Goal: Task Accomplishment & Management: Use online tool/utility

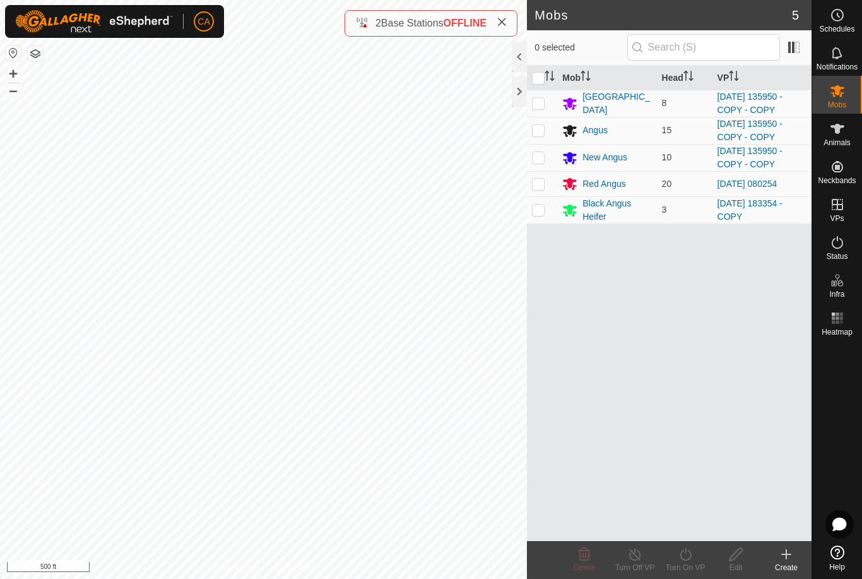
click at [42, 50] on button "button" at bounding box center [35, 53] width 15 height 15
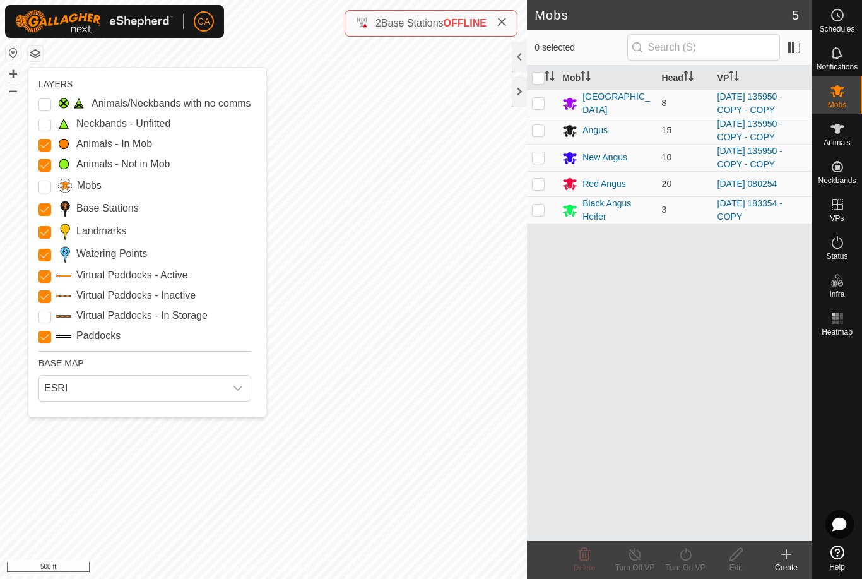
click at [49, 237] on input "Landmarks" at bounding box center [45, 232] width 13 height 13
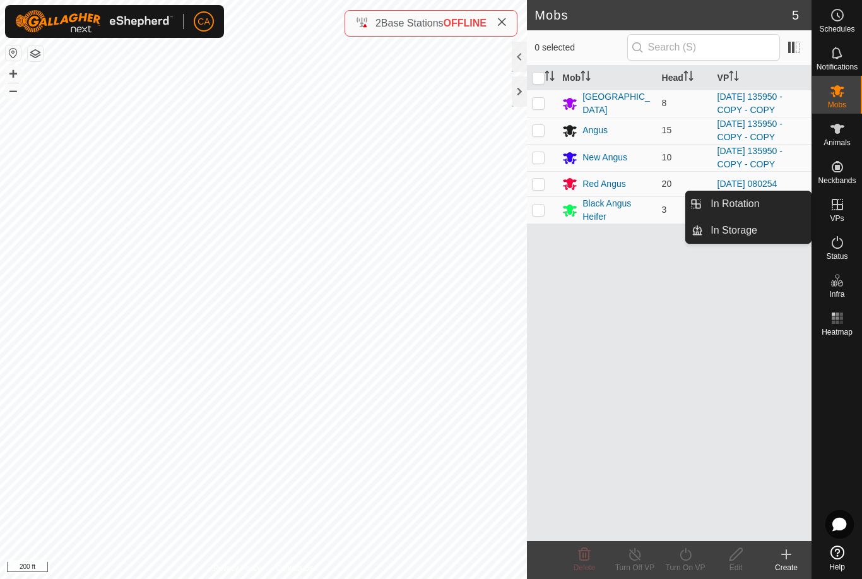
click at [706, 319] on div "Mob Head VP [GEOGRAPHIC_DATA] 8 [DATE] 135950 - COPY - COPY Angus 15 [DATE] 135…" at bounding box center [669, 303] width 285 height 475
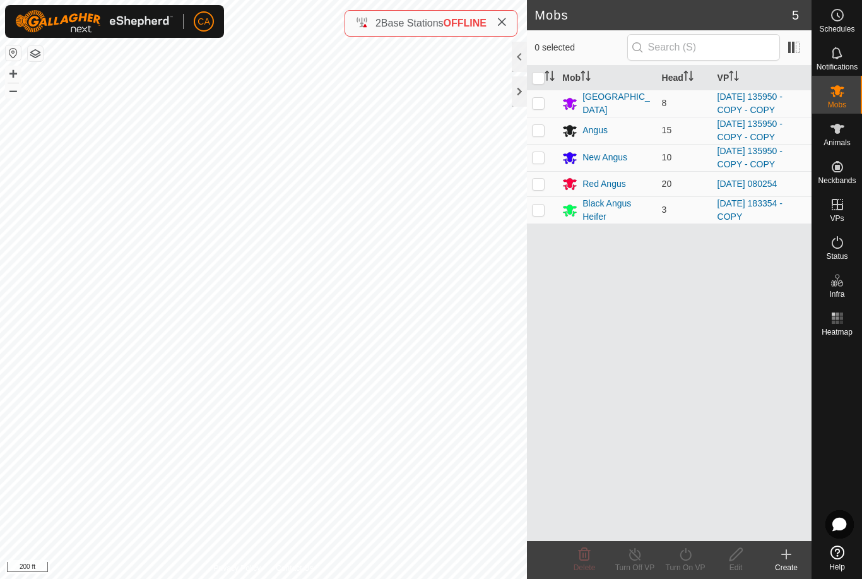
click at [544, 186] on p-checkbox at bounding box center [538, 184] width 13 height 10
click at [687, 562] on div "Turn On VP" at bounding box center [685, 567] width 51 height 11
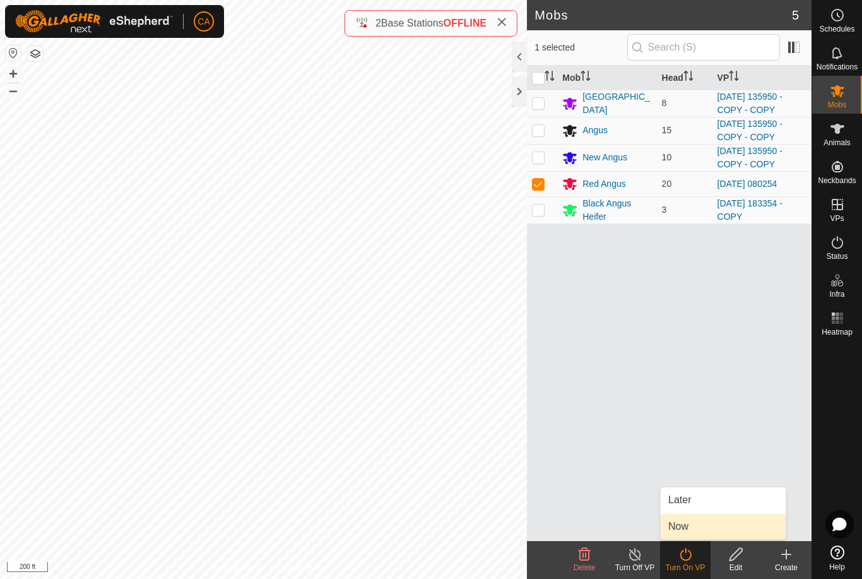
click at [698, 535] on link "Now" at bounding box center [723, 526] width 125 height 25
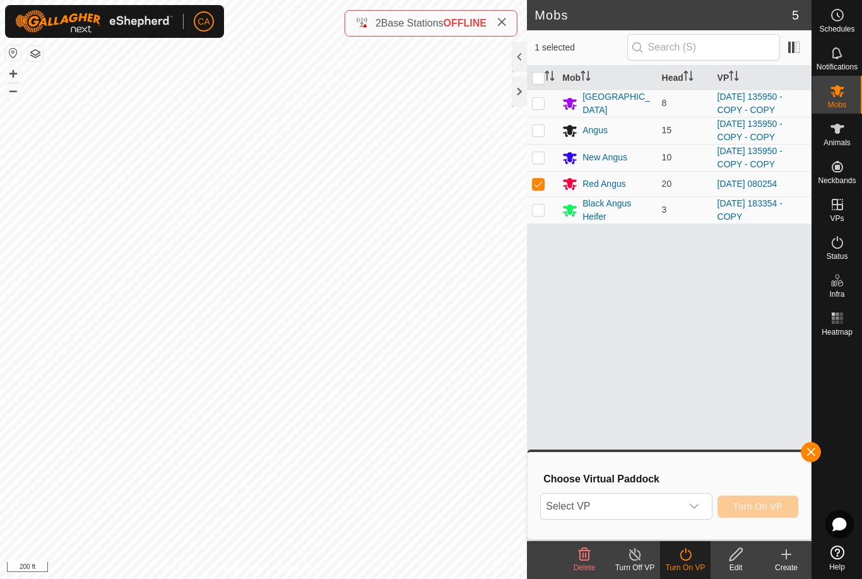
click at [645, 504] on span "Select VP" at bounding box center [611, 506] width 140 height 25
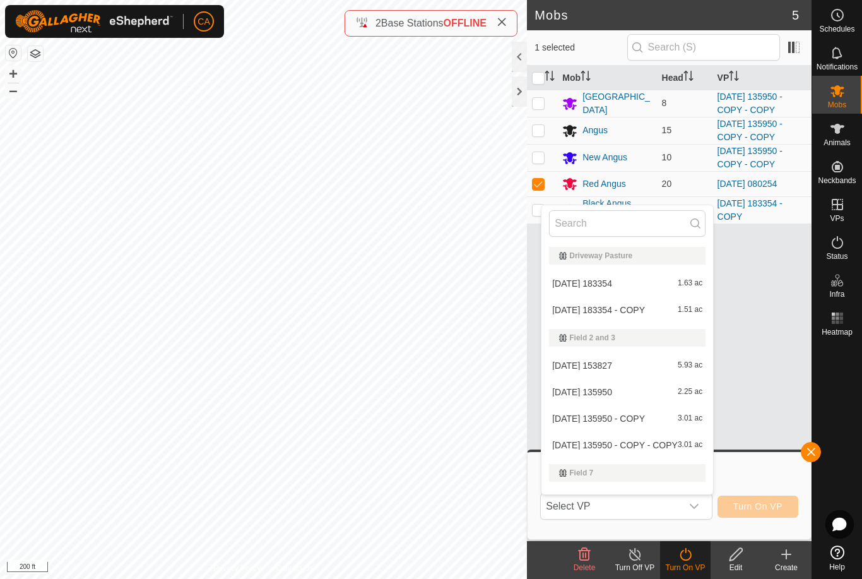
click at [814, 456] on span "button" at bounding box center [811, 452] width 10 height 10
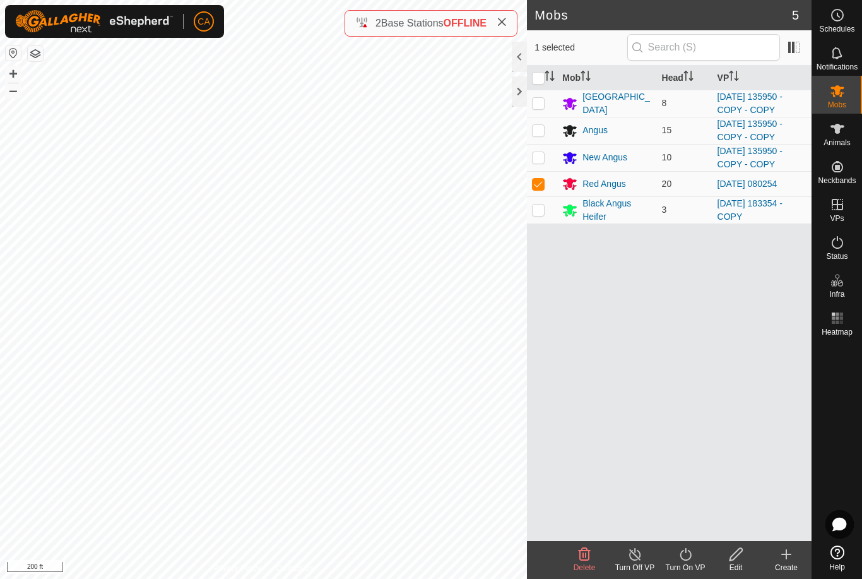
click at [541, 184] on p-checkbox at bounding box center [538, 184] width 13 height 10
checkbox input "false"
click at [513, 83] on div at bounding box center [519, 91] width 15 height 30
click at [521, 89] on div at bounding box center [519, 91] width 15 height 30
